Goal: Task Accomplishment & Management: Use online tool/utility

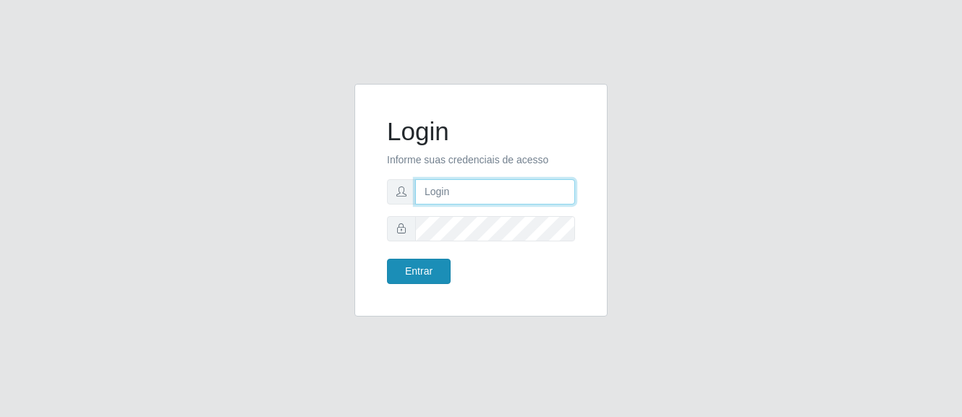
type input "[PERSON_NAME]"
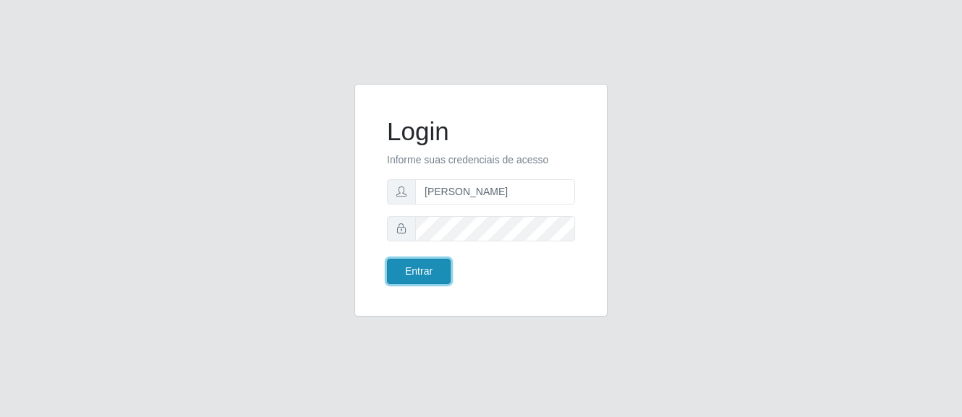
click at [435, 276] on button "Entrar" at bounding box center [419, 271] width 64 height 25
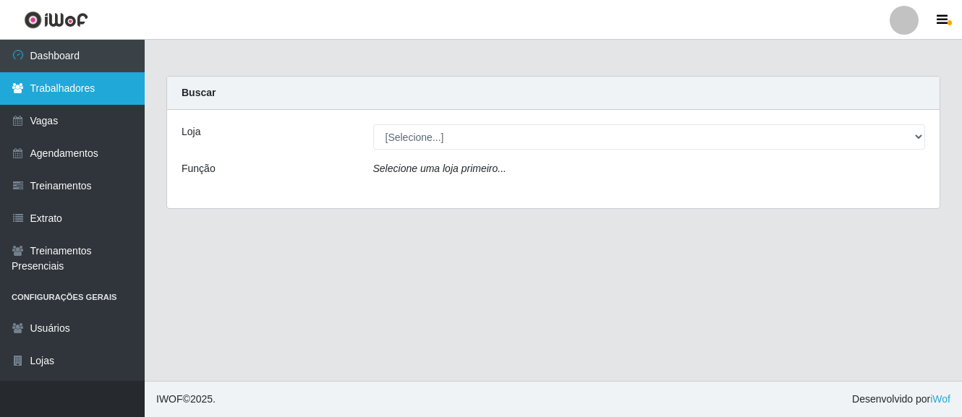
click at [87, 77] on link "Trabalhadores" at bounding box center [72, 88] width 145 height 33
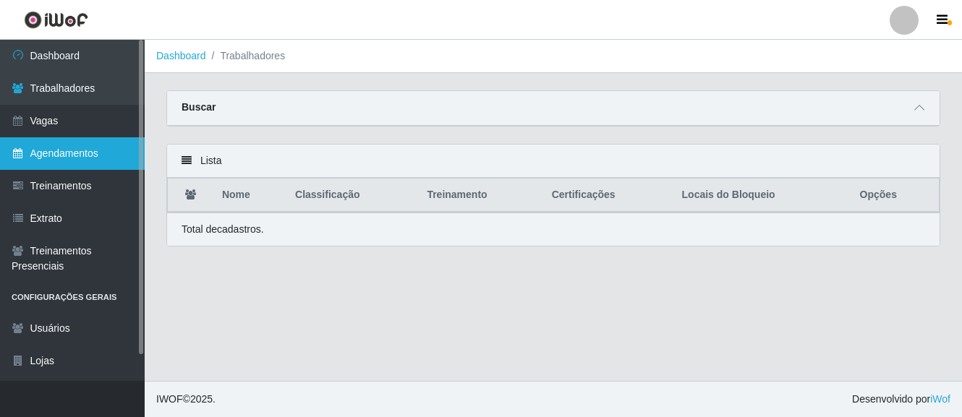
click at [67, 156] on link "Agendamentos" at bounding box center [72, 153] width 145 height 33
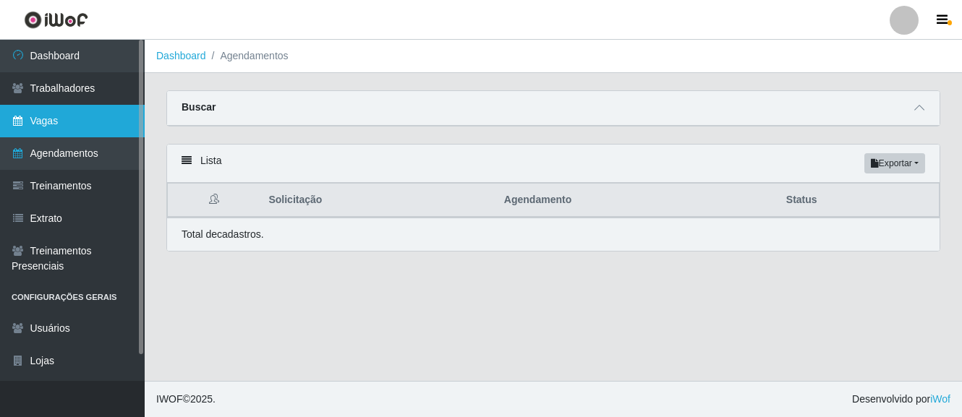
click at [93, 118] on link "Vagas" at bounding box center [72, 121] width 145 height 33
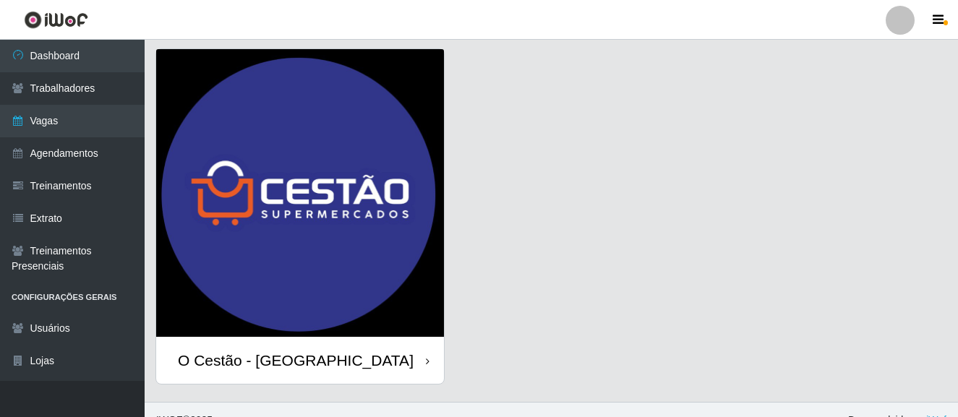
scroll to position [63, 0]
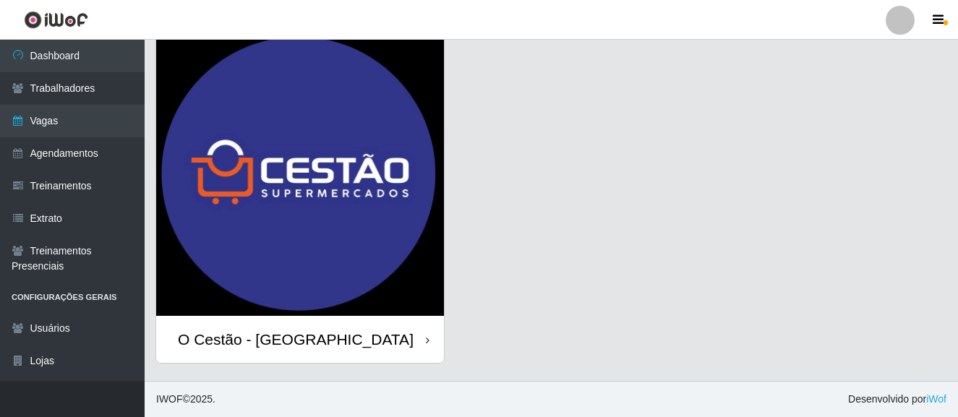
click at [417, 333] on div "O Cestão - [GEOGRAPHIC_DATA]" at bounding box center [300, 339] width 288 height 47
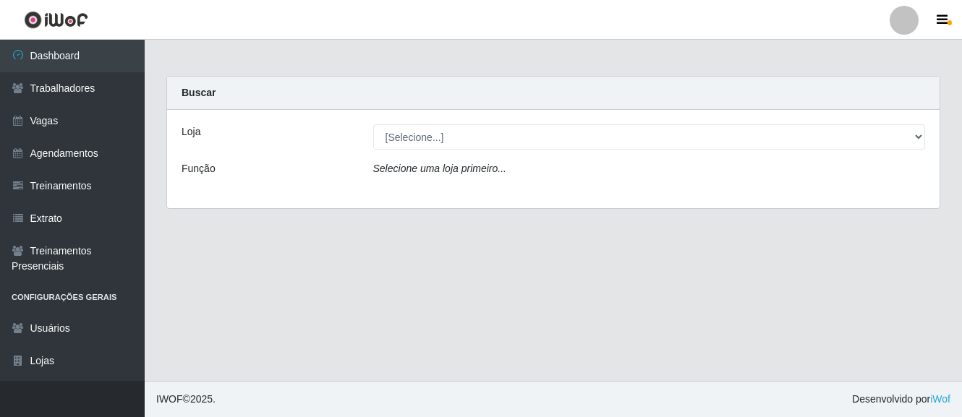
click at [435, 153] on div "Loja [Selecione...] O Cestão - Bayeux Função Selecione uma loja primeiro..." at bounding box center [553, 159] width 772 height 98
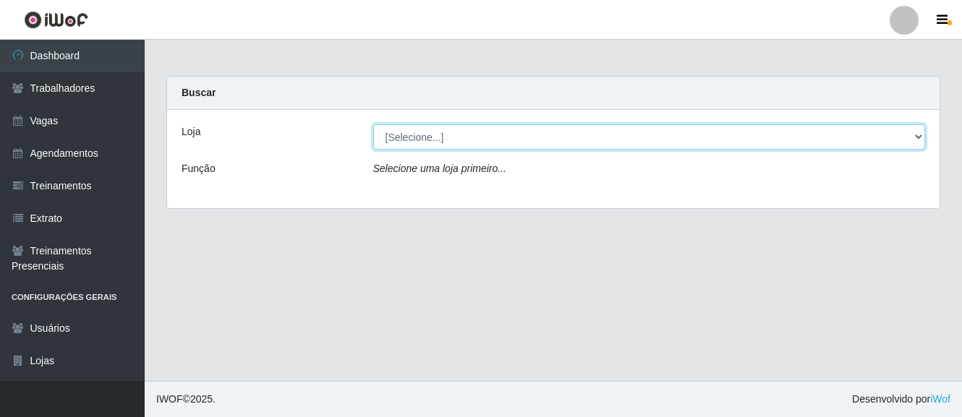
click at [430, 142] on select "[Selecione...] O Cestão - [GEOGRAPHIC_DATA]" at bounding box center [649, 136] width 552 height 25
select select "238"
click at [373, 124] on select "[Selecione...] O Cestão - [GEOGRAPHIC_DATA]" at bounding box center [649, 136] width 552 height 25
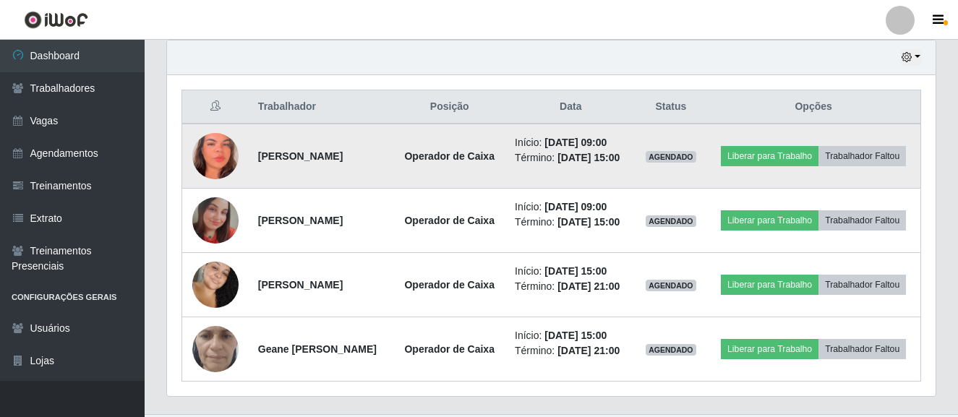
scroll to position [434, 0]
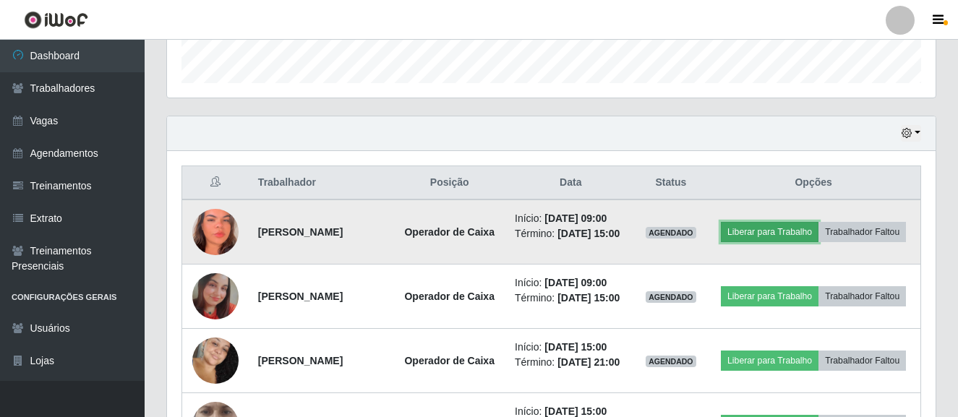
click at [819, 231] on button "Liberar para Trabalho" at bounding box center [770, 232] width 98 height 20
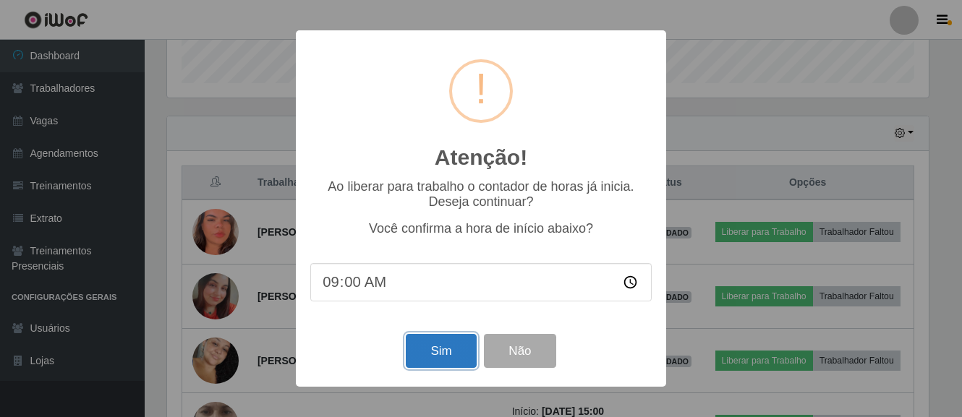
click at [456, 340] on button "Sim" at bounding box center [441, 351] width 70 height 34
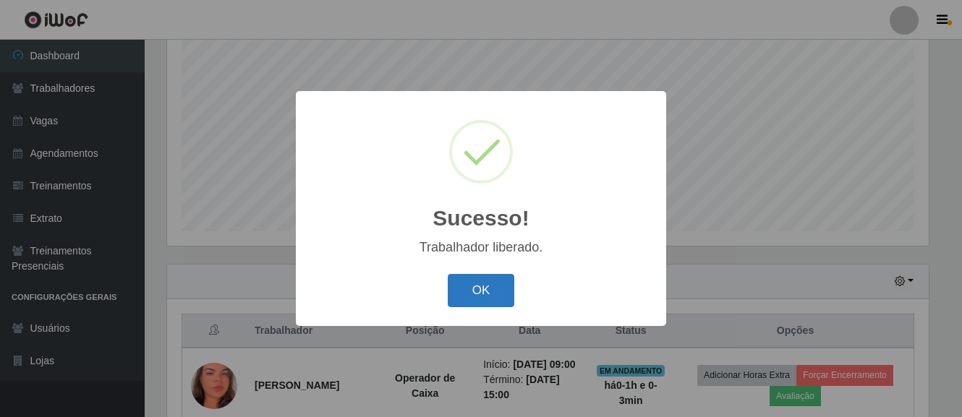
click at [495, 294] on button "OK" at bounding box center [481, 291] width 67 height 34
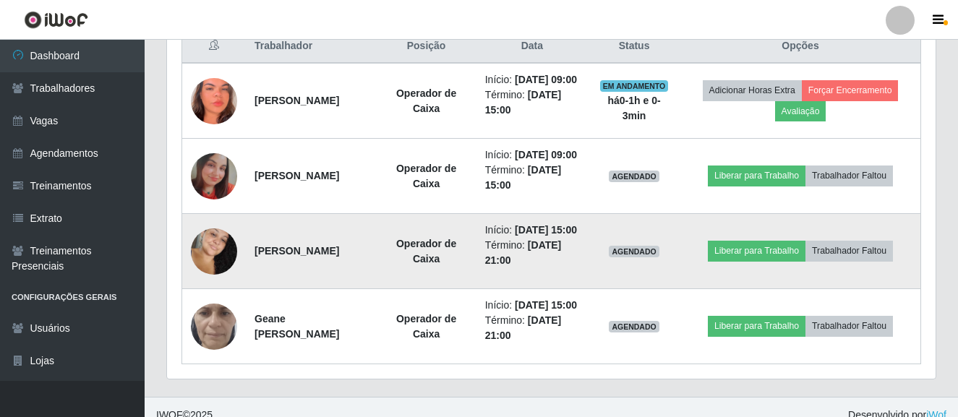
scroll to position [647, 0]
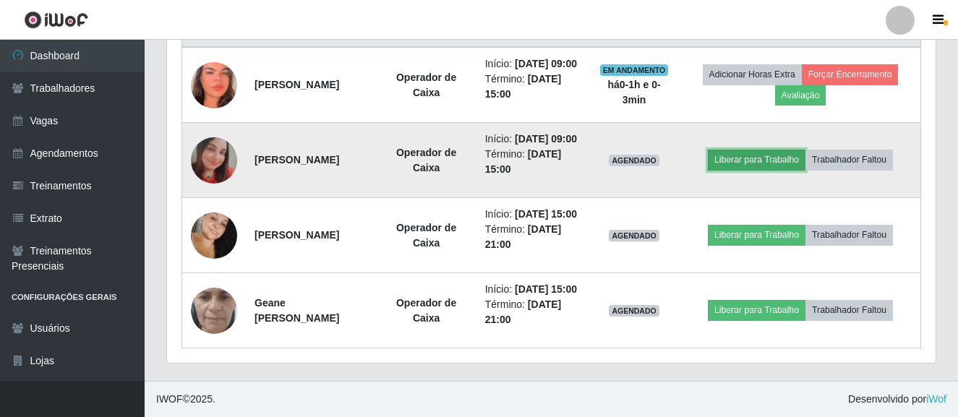
click at [793, 150] on button "Liberar para Trabalho" at bounding box center [757, 160] width 98 height 20
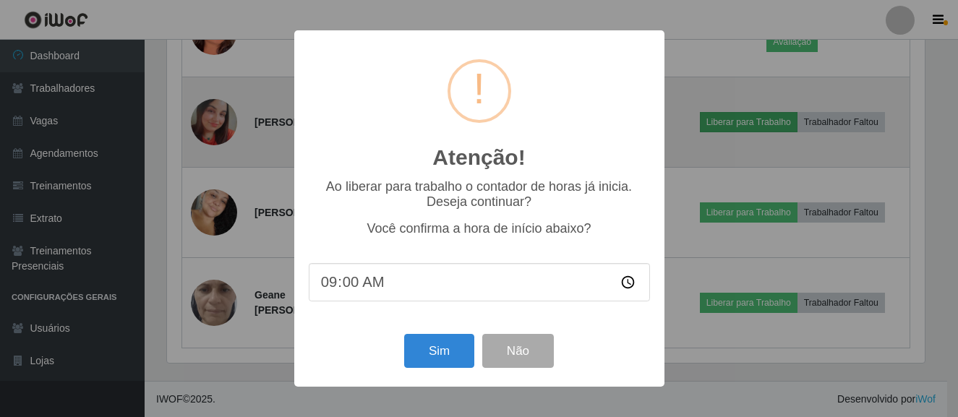
scroll to position [300, 761]
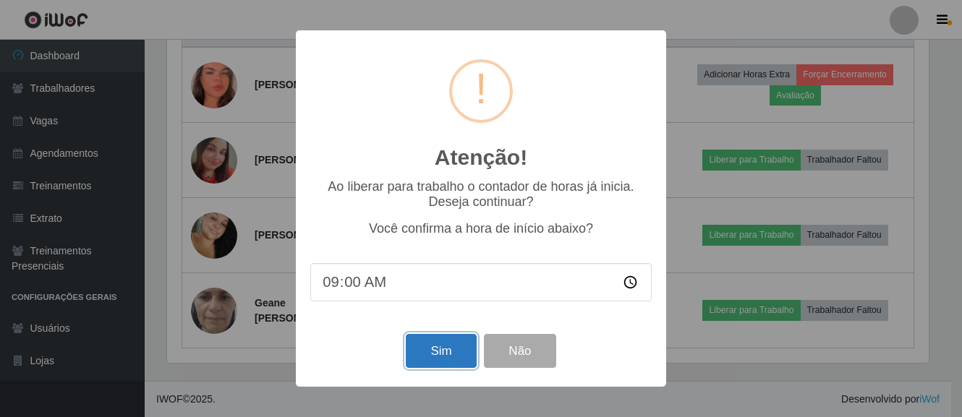
click at [439, 368] on button "Sim" at bounding box center [441, 351] width 70 height 34
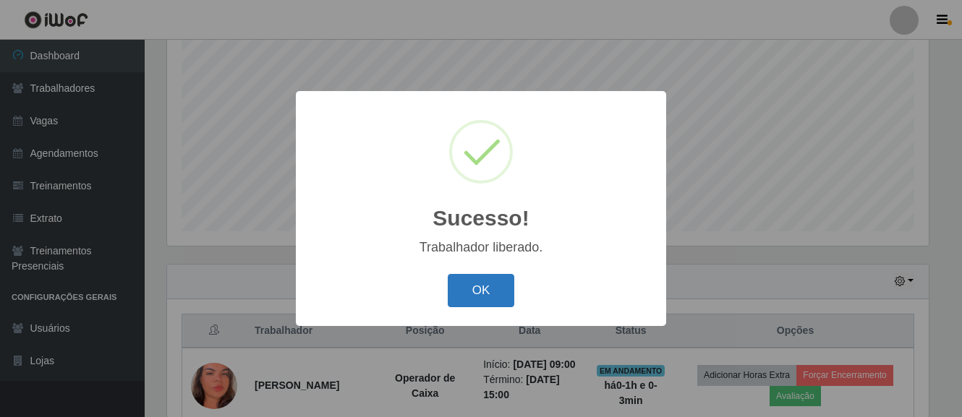
click at [482, 299] on button "OK" at bounding box center [481, 291] width 67 height 34
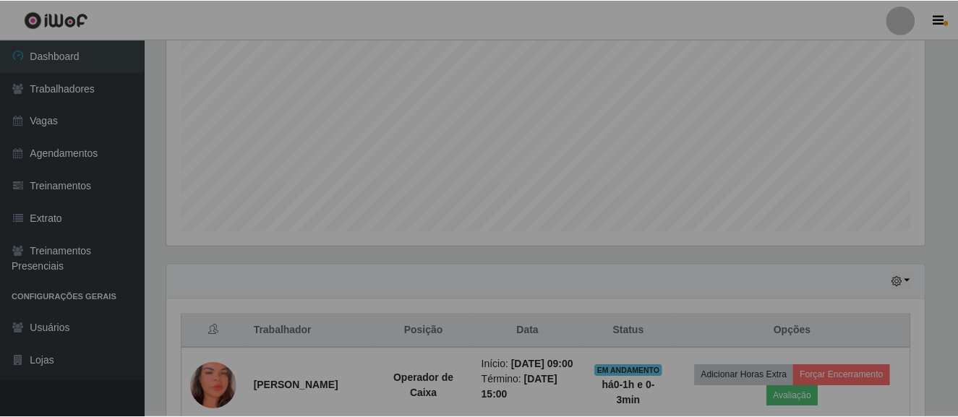
scroll to position [300, 769]
